Goal: Transaction & Acquisition: Purchase product/service

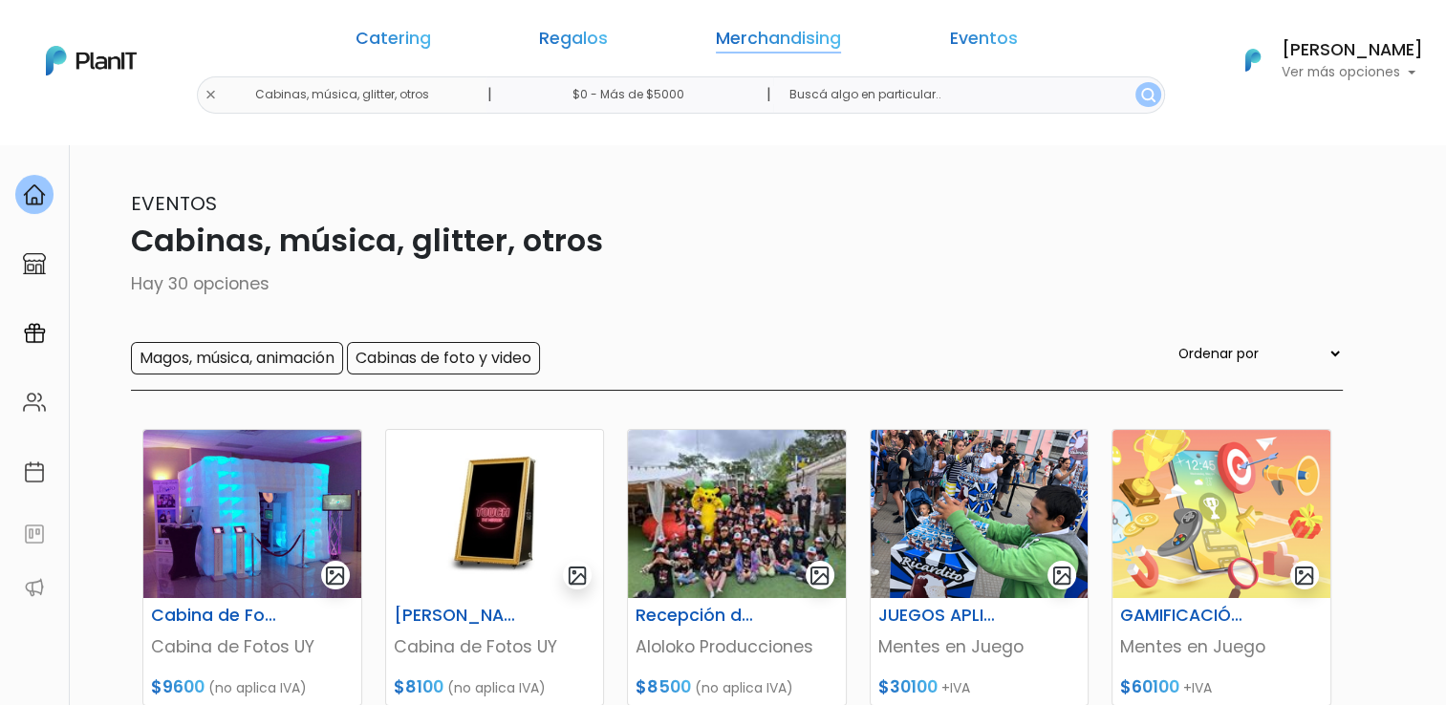
click at [751, 42] on link "Merchandising" at bounding box center [778, 42] width 125 height 23
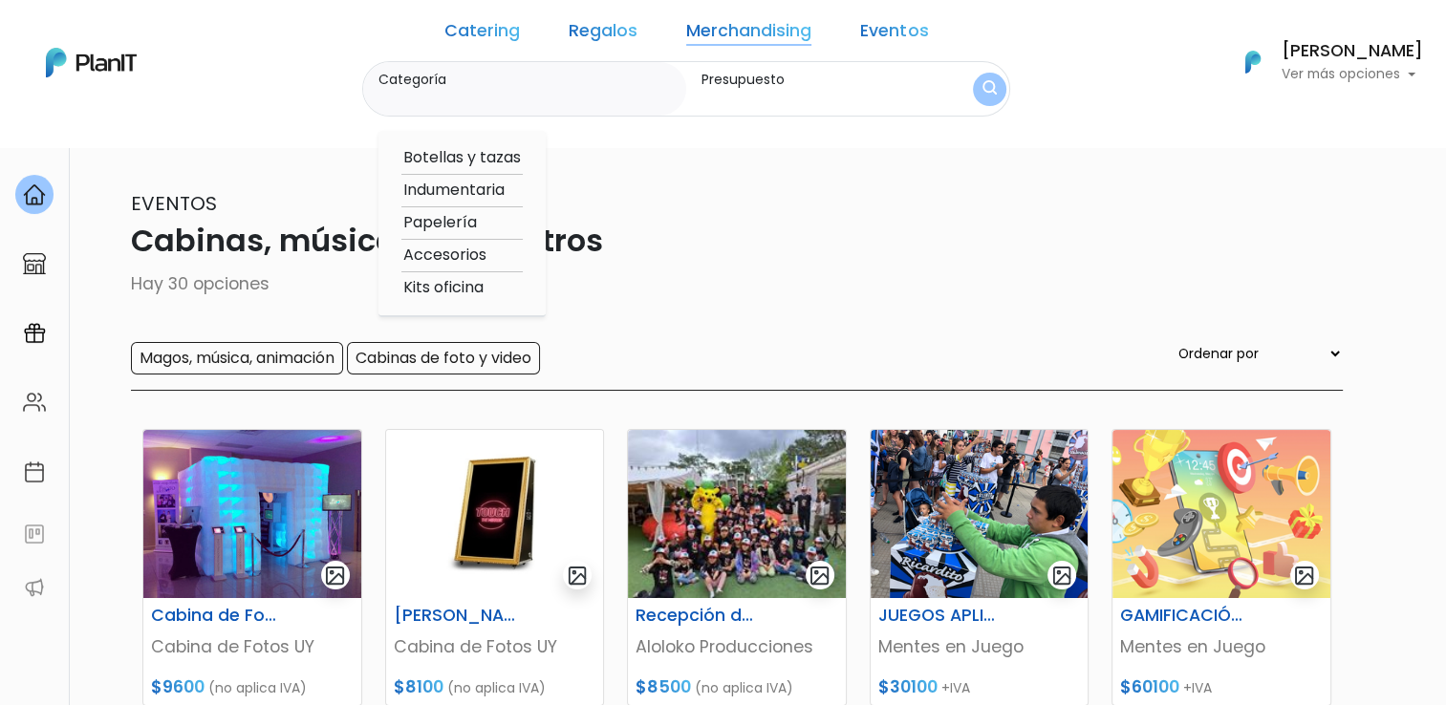
click at [490, 157] on option "Botellas y tazas" at bounding box center [461, 158] width 121 height 24
type input "Botellas y tazas"
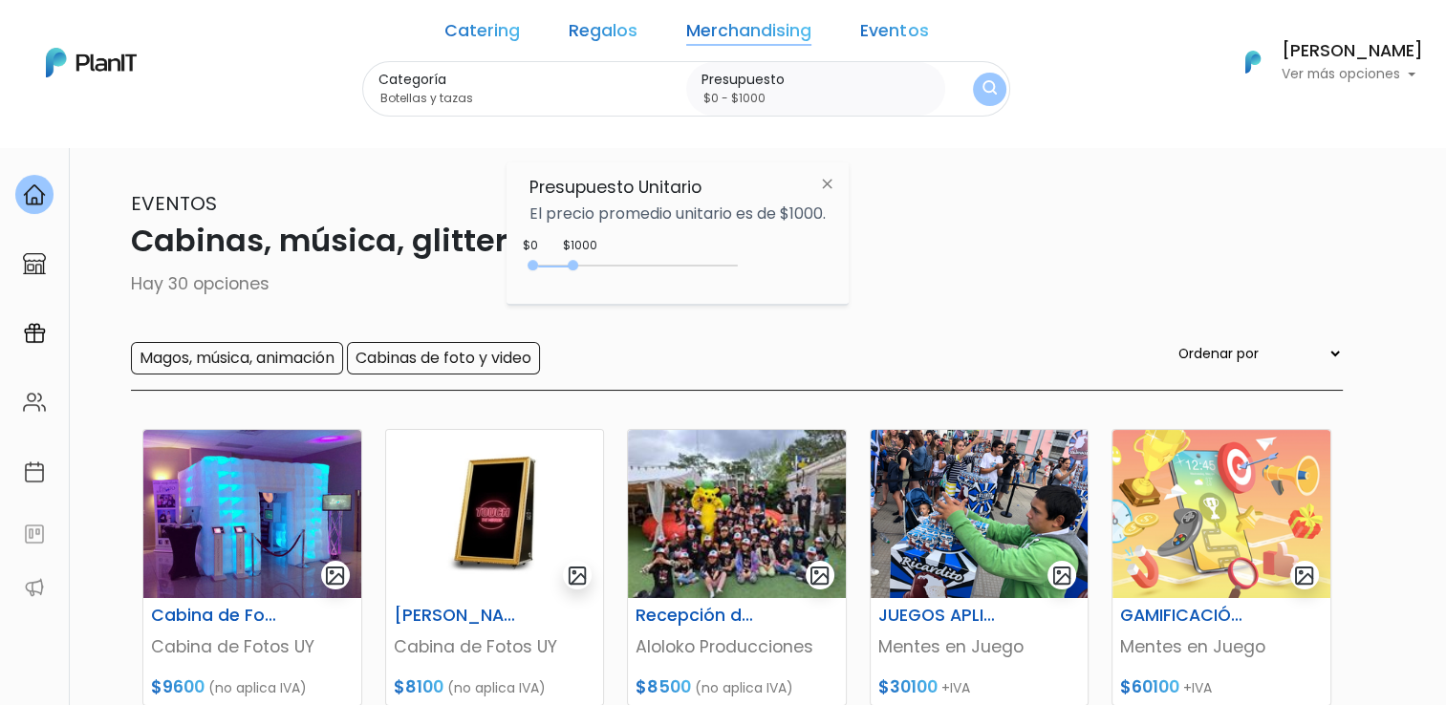
click at [733, 31] on link "Merchandising" at bounding box center [748, 34] width 125 height 23
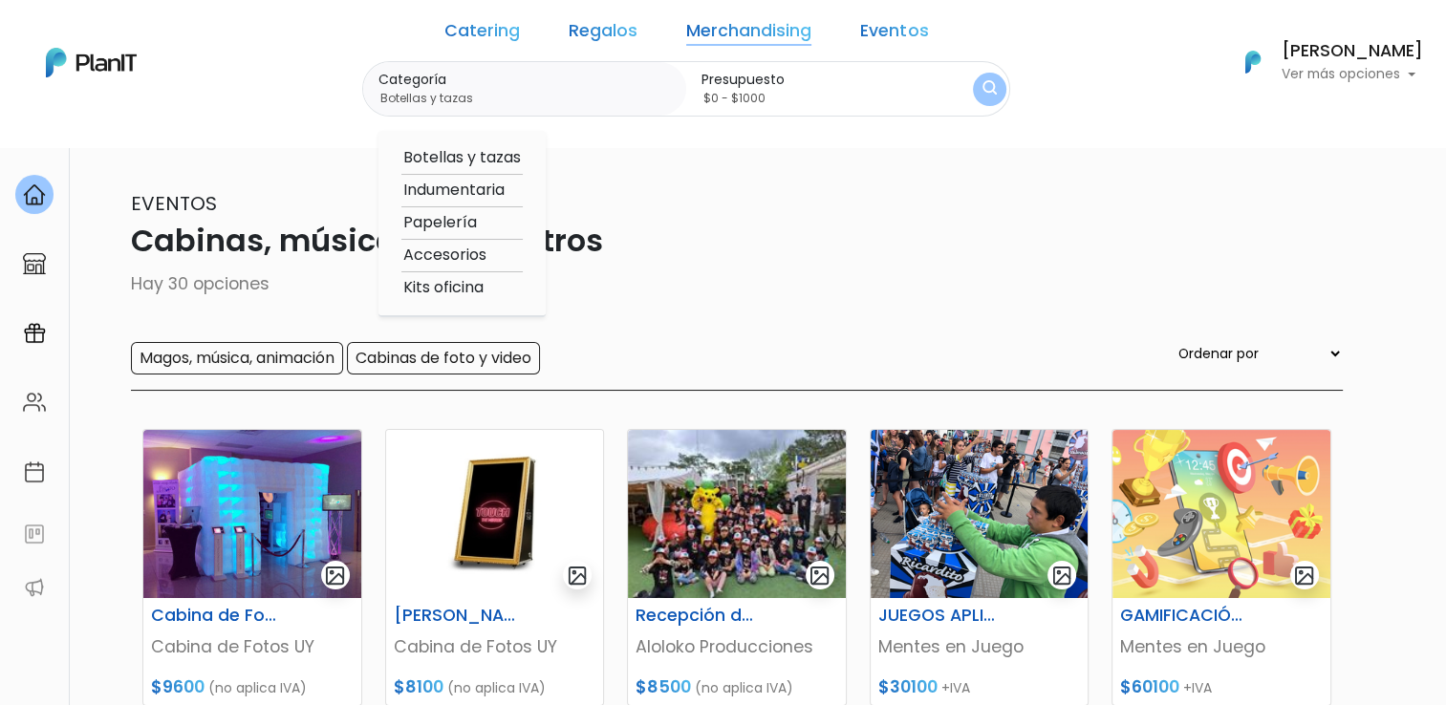
click at [488, 157] on option "Botellas y tazas" at bounding box center [461, 158] width 121 height 24
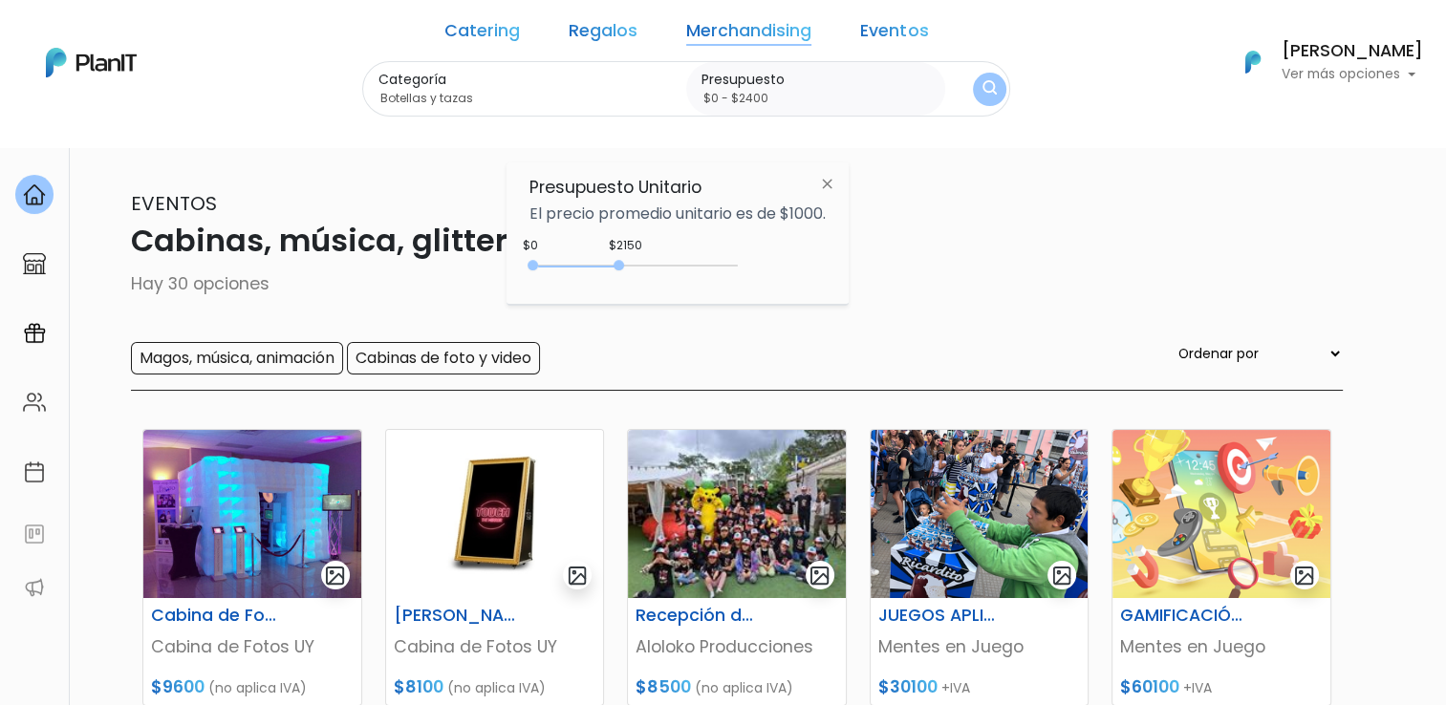
type input "$0 - $2450"
drag, startPoint x: 572, startPoint y: 268, endPoint x: 635, endPoint y: 279, distance: 64.1
click at [635, 279] on div "0 : 2450 0 2450 0,2450" at bounding box center [637, 269] width 201 height 23
click at [980, 86] on img "submit" at bounding box center [989, 89] width 18 height 23
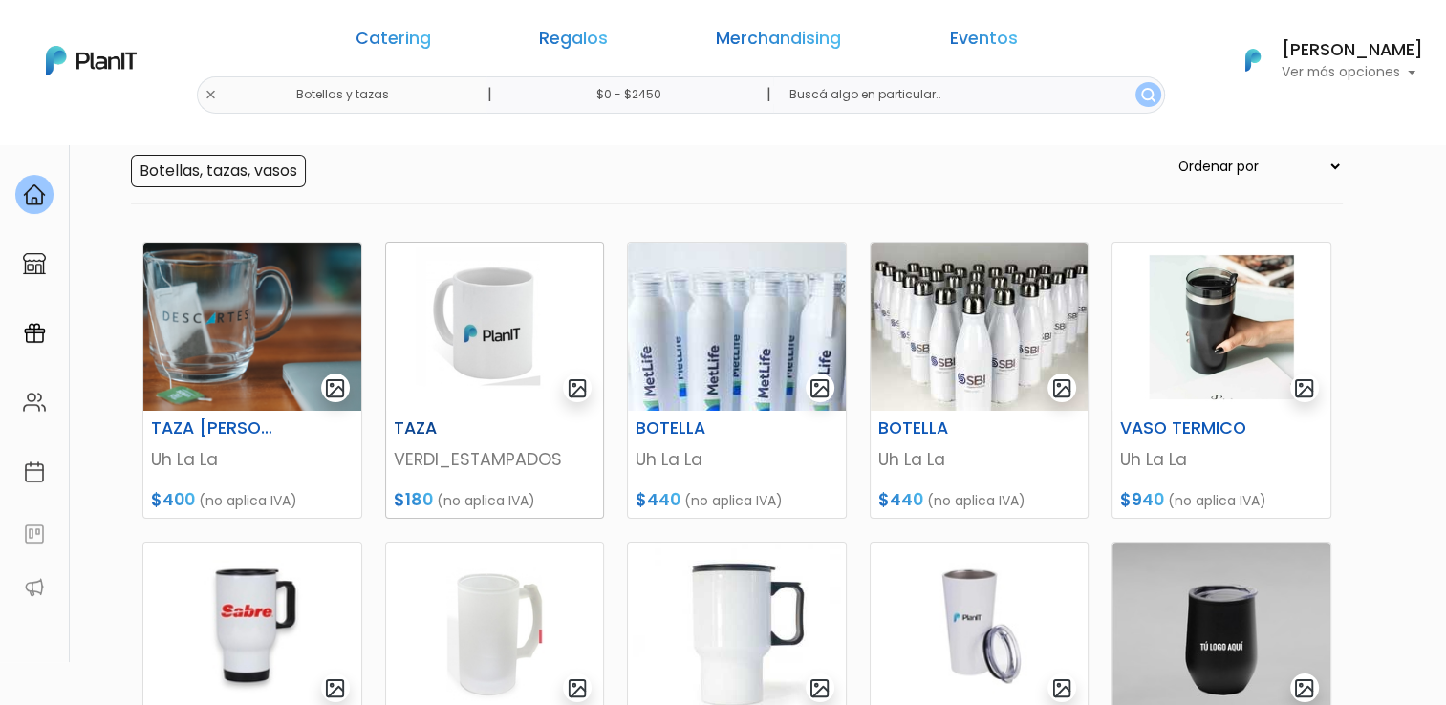
scroll to position [191, 0]
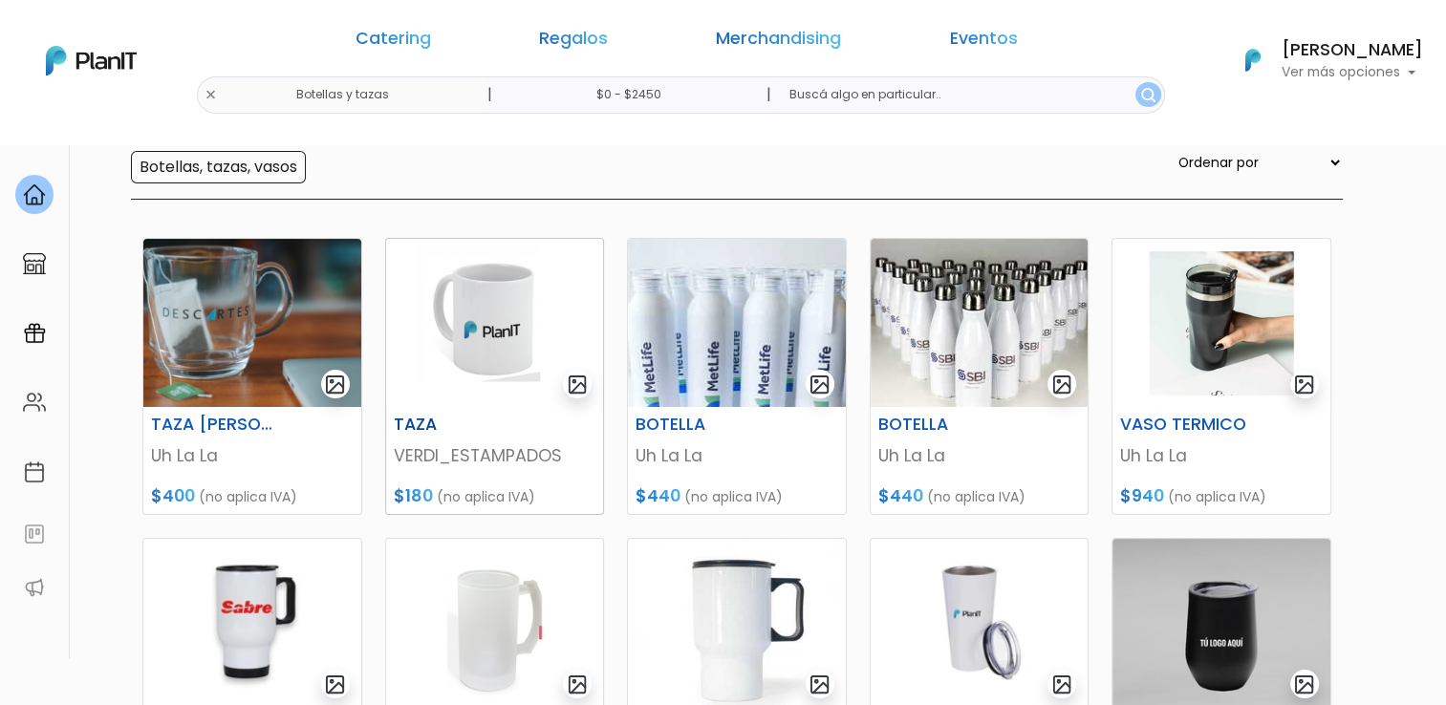
click at [466, 326] on img at bounding box center [495, 323] width 218 height 168
click at [735, 361] on img at bounding box center [737, 323] width 218 height 168
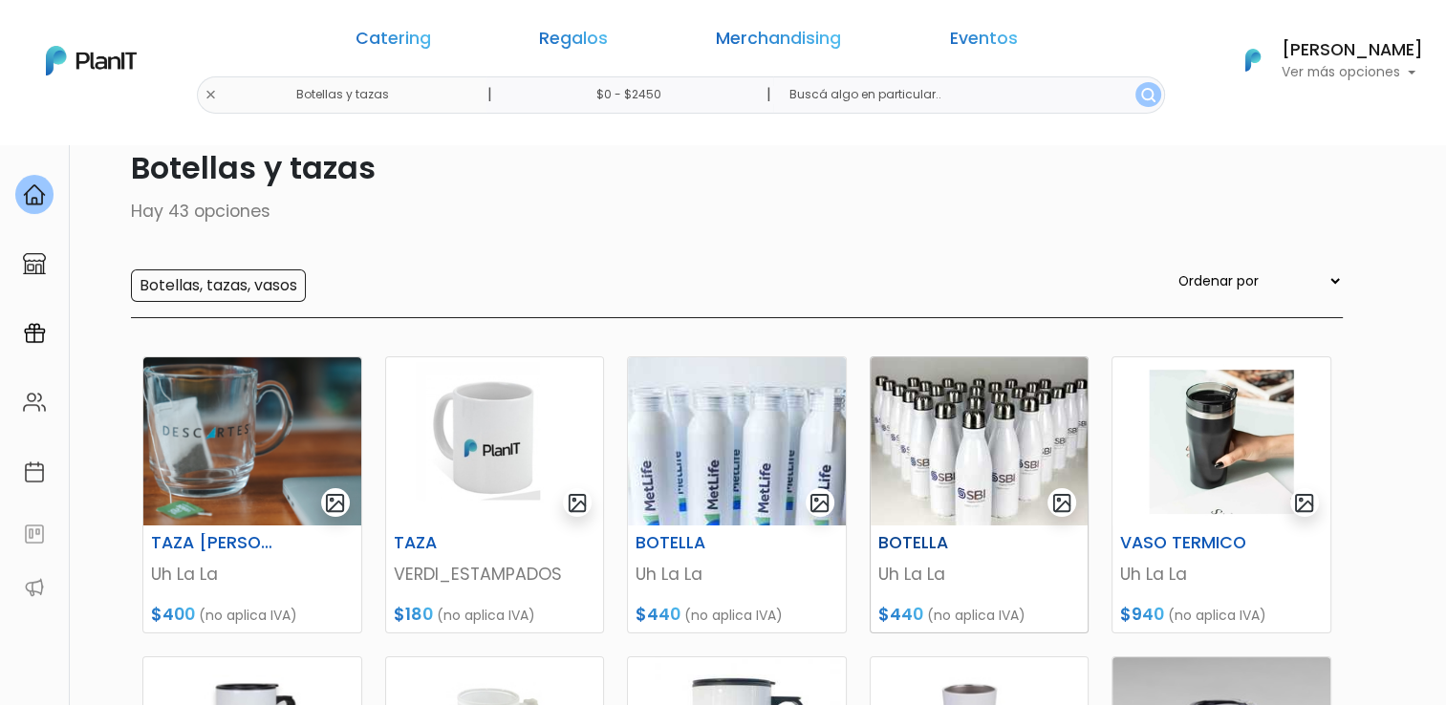
scroll to position [105, 0]
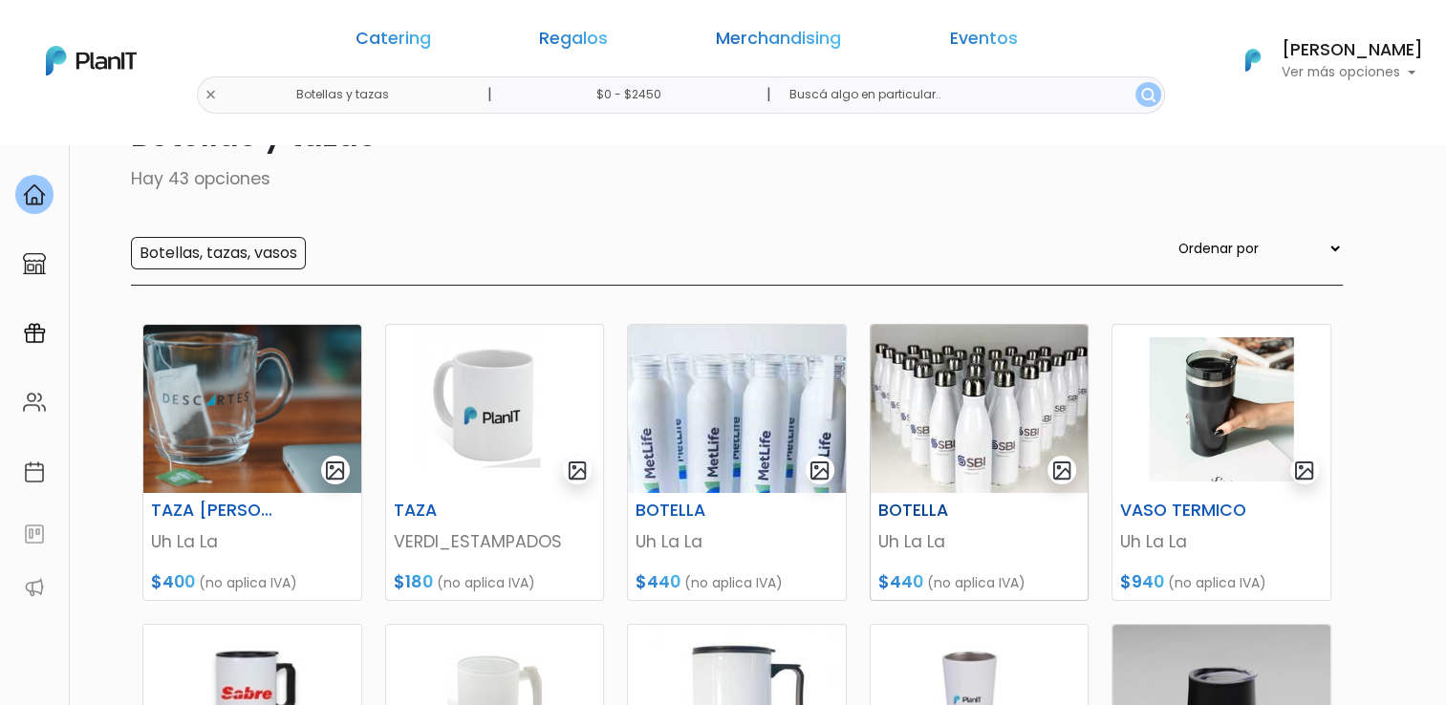
click at [937, 458] on img at bounding box center [979, 409] width 218 height 168
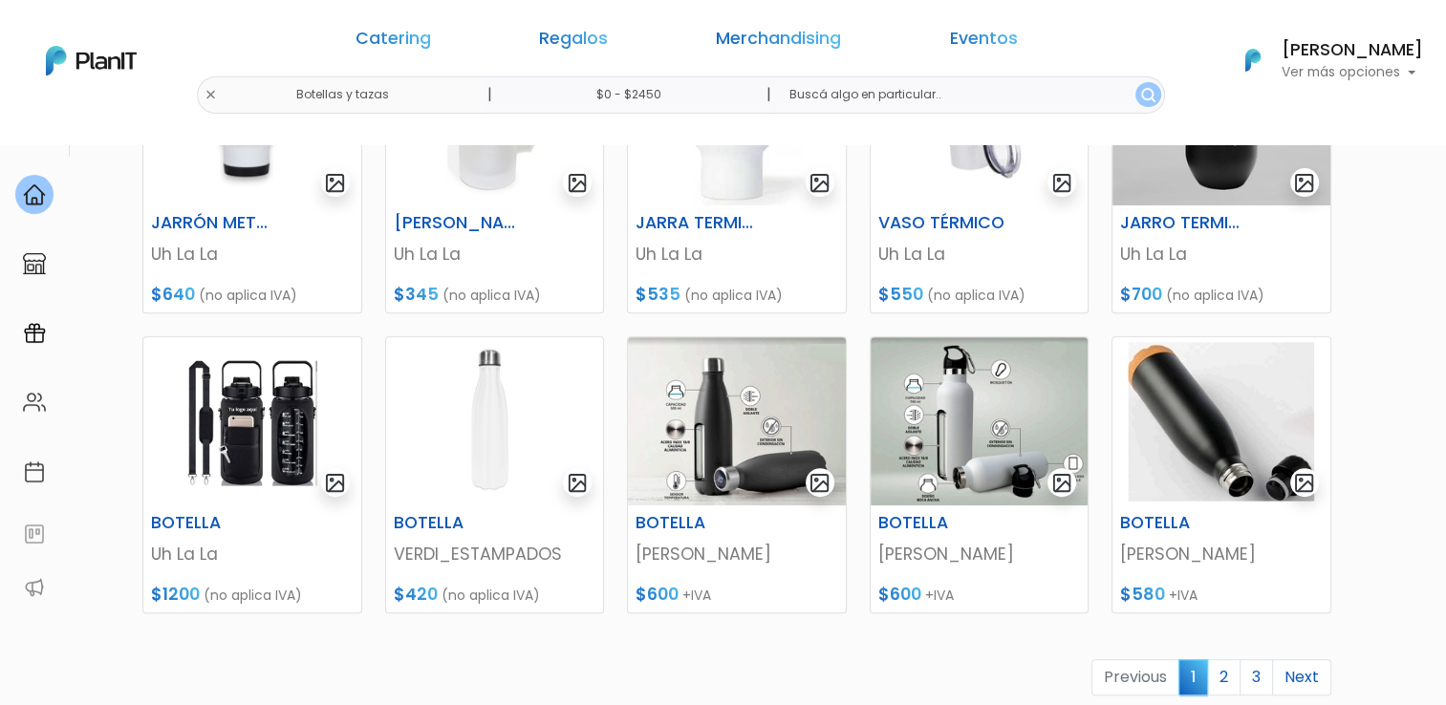
scroll to position [678, 0]
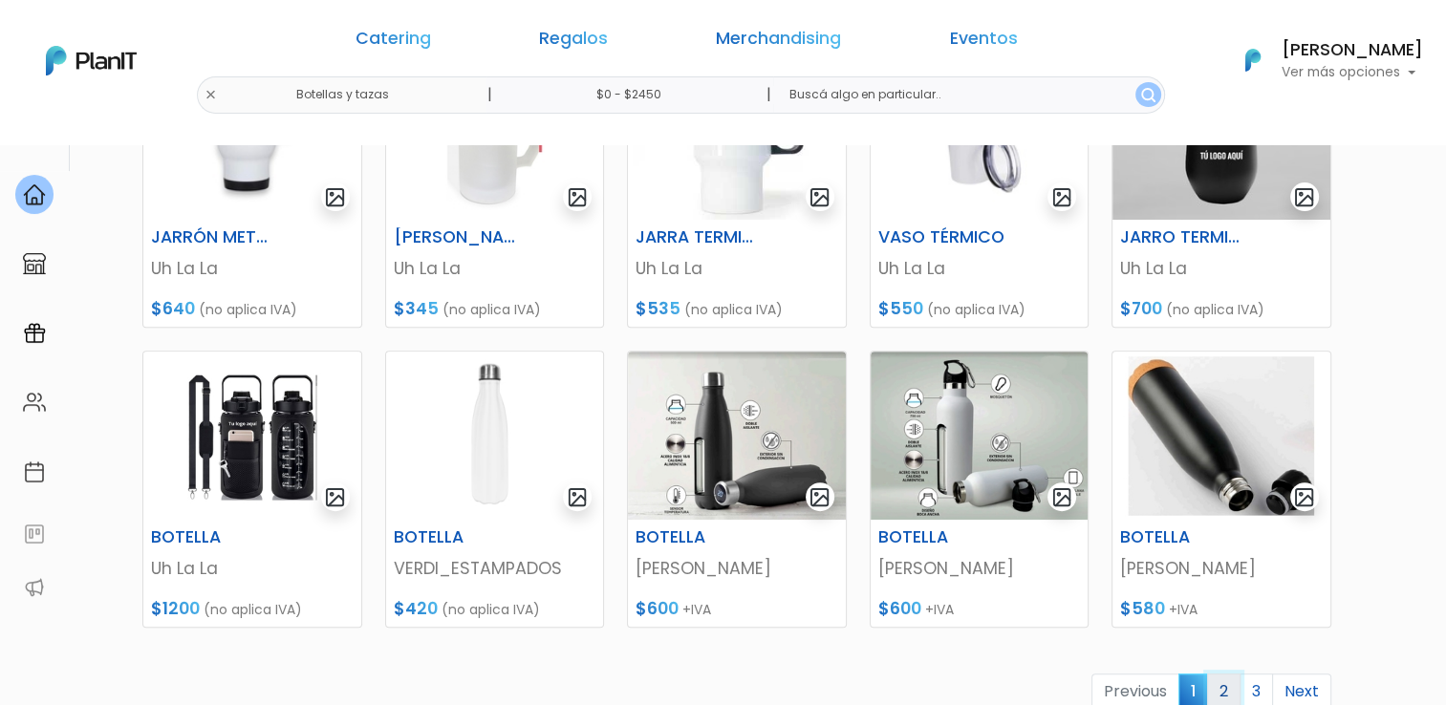
click at [1226, 692] on link "2" at bounding box center [1223, 692] width 33 height 36
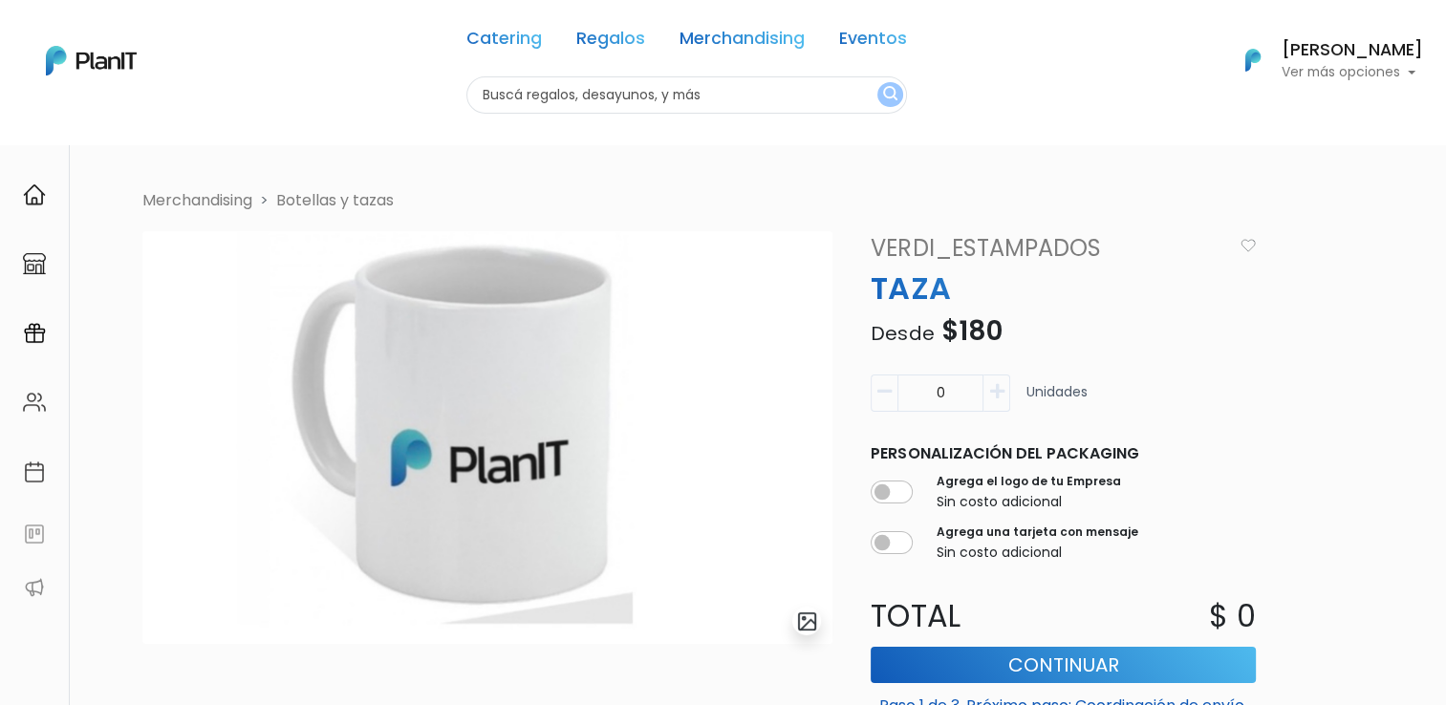
scroll to position [343, 0]
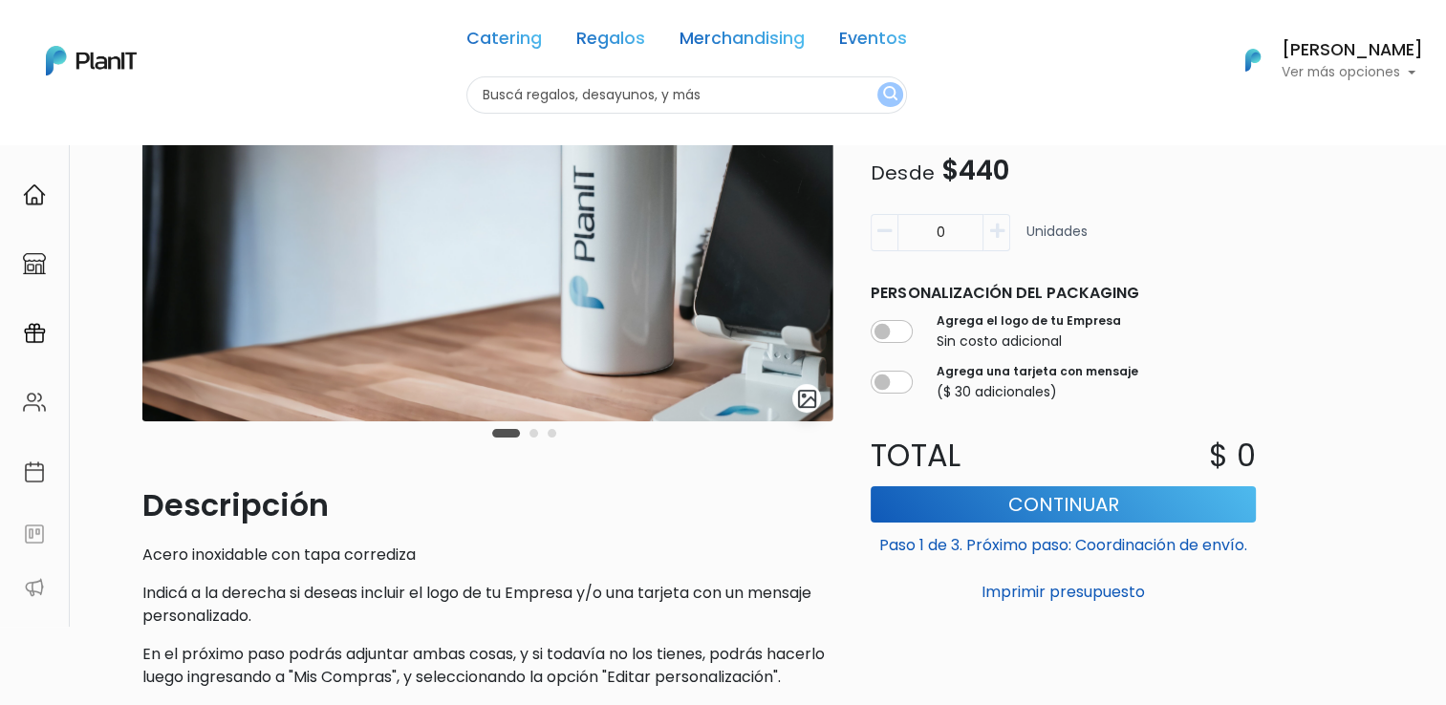
scroll to position [287, 0]
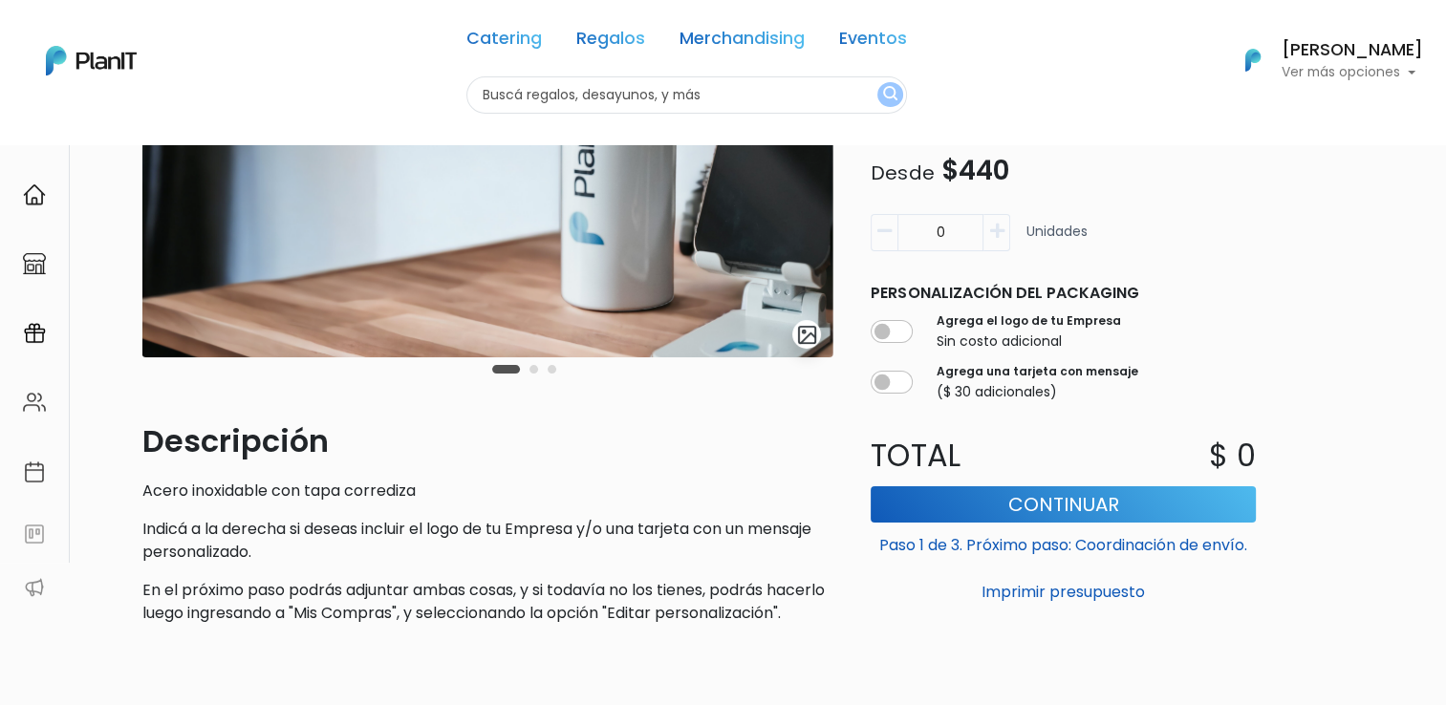
click at [535, 365] on button "Carousel Page 2" at bounding box center [533, 369] width 9 height 9
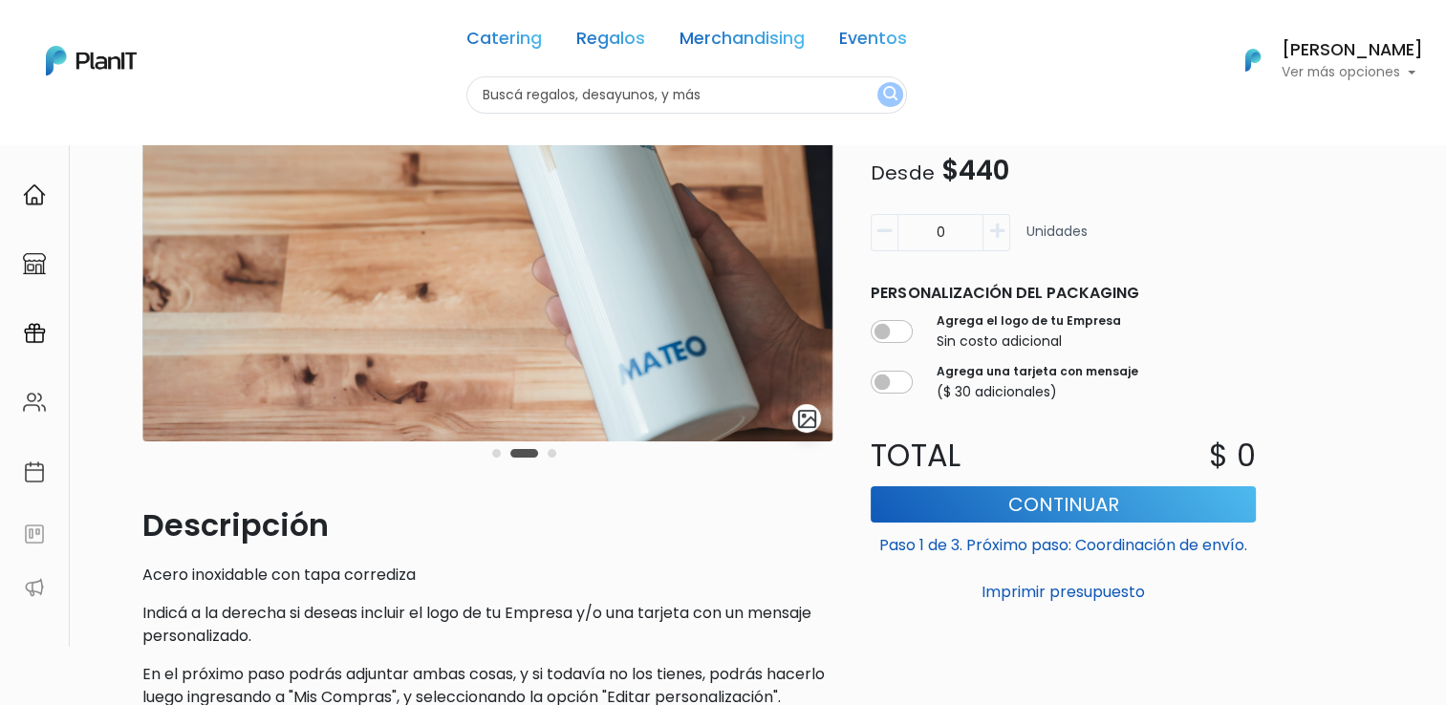
scroll to position [96, 0]
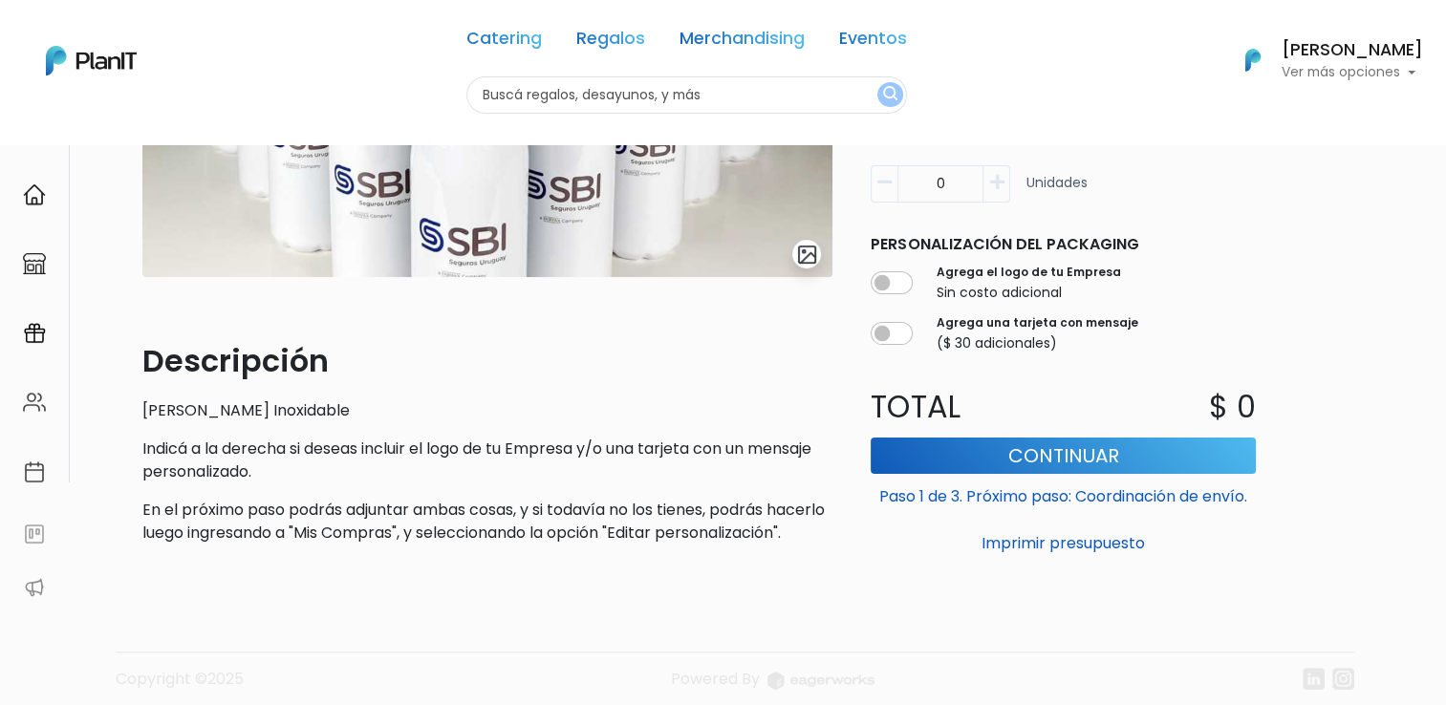
scroll to position [382, 0]
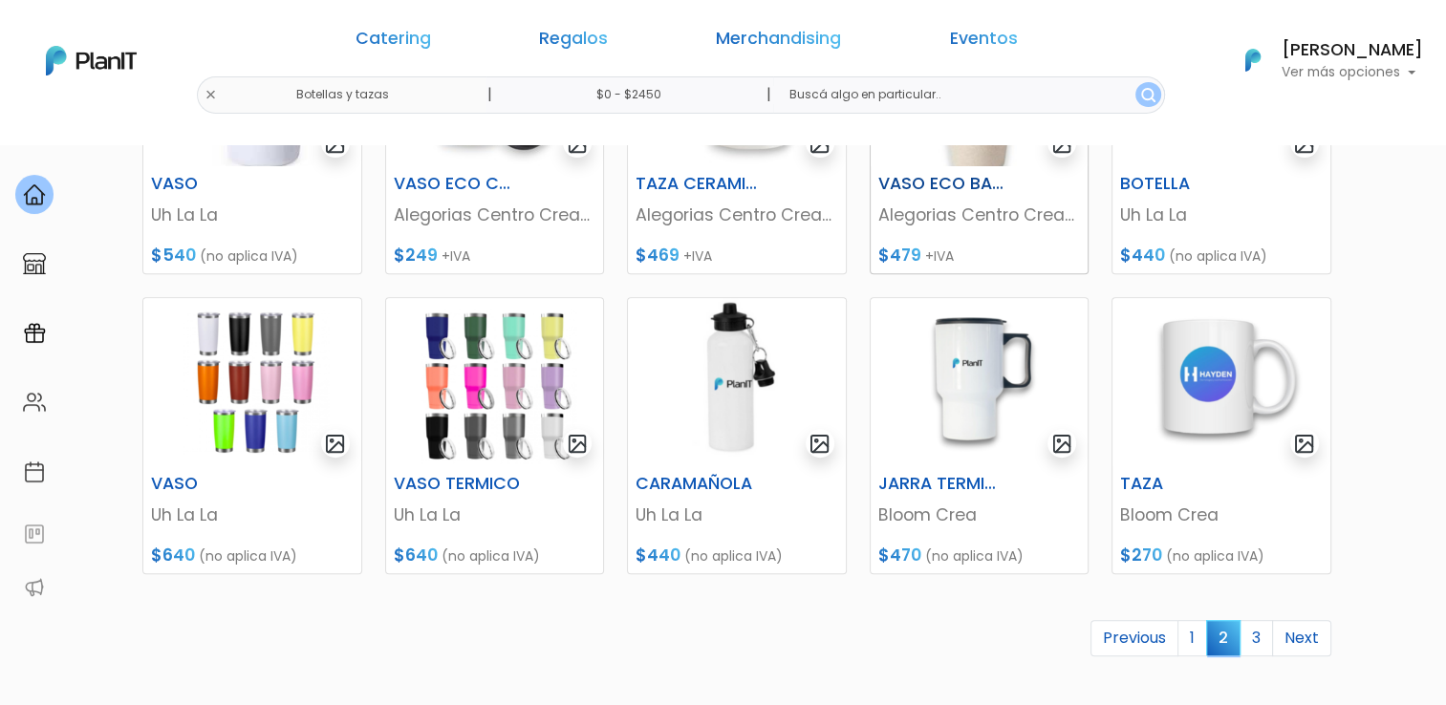
scroll to position [764, 0]
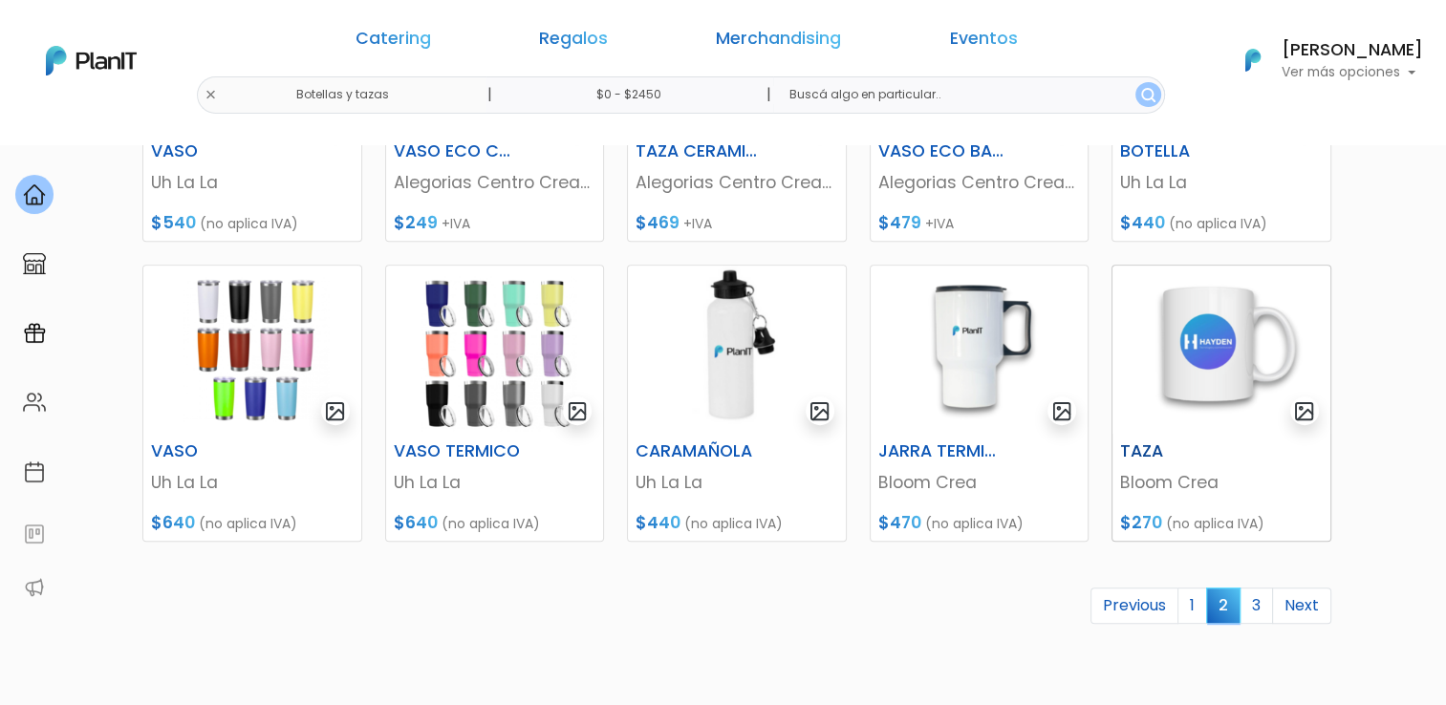
click at [1204, 348] on img at bounding box center [1221, 350] width 218 height 168
click at [1259, 603] on link "3" at bounding box center [1255, 606] width 33 height 36
